Goal: Task Accomplishment & Management: Manage account settings

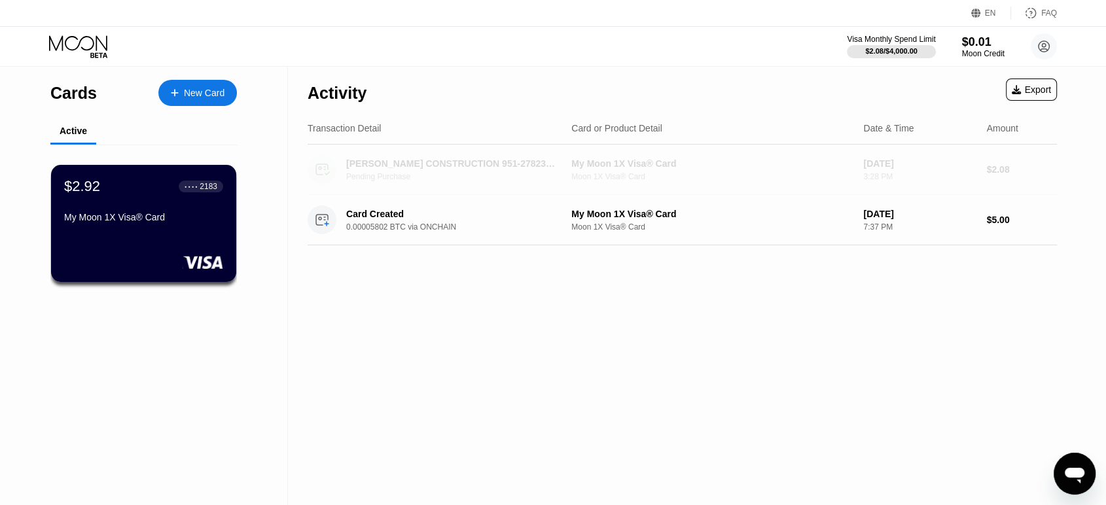
click at [430, 171] on div "[PERSON_NAME] CONSTRUCTION 951-2782377 US Pending Purchase" at bounding box center [460, 169] width 228 height 23
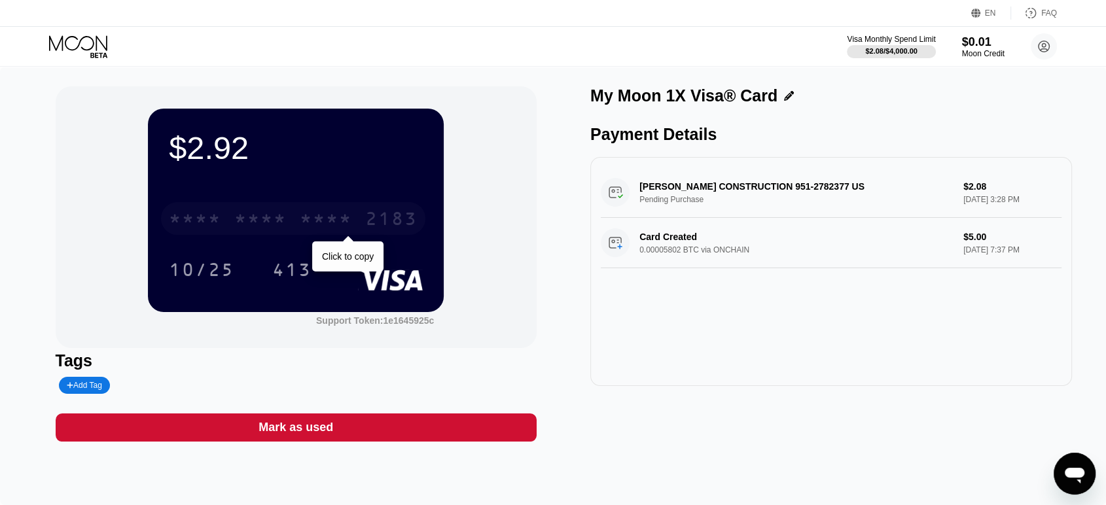
click at [278, 214] on div "* * * *" at bounding box center [260, 220] width 52 height 21
